Goal: Go to known website: Access a specific website the user already knows

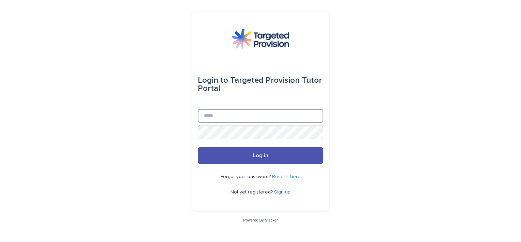
click at [218, 116] on input "Email" at bounding box center [261, 116] width 126 height 14
type input "**********"
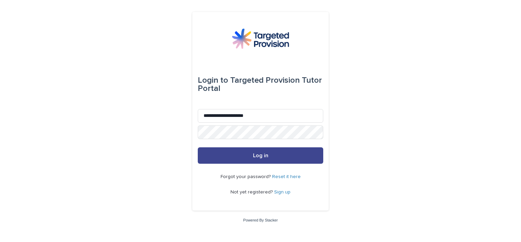
click at [260, 159] on button "Log in" at bounding box center [261, 155] width 126 height 16
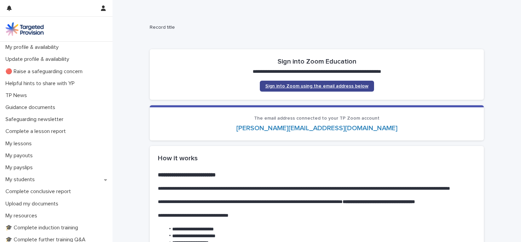
click at [349, 87] on span "Sign into Zoom using the email address below" at bounding box center [316, 86] width 103 height 5
